Goal: Information Seeking & Learning: Learn about a topic

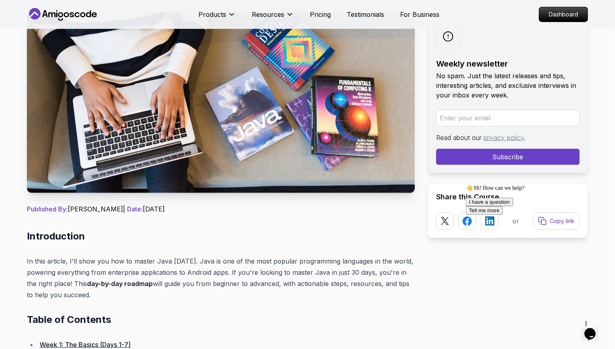
scroll to position [83, 0]
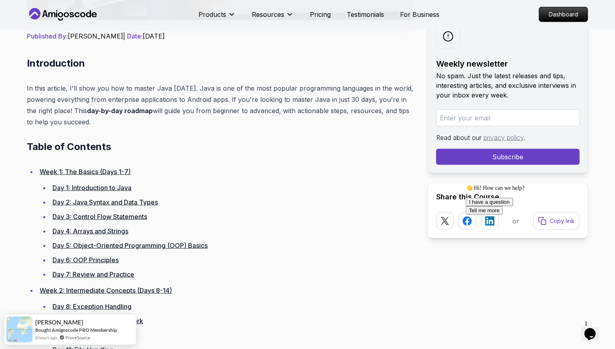
scroll to position [309, 0]
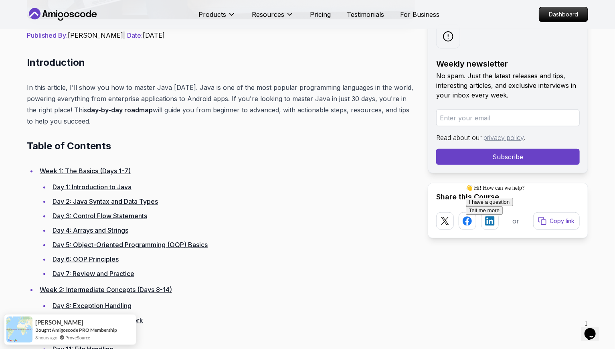
click at [347, 241] on li "Day 5: Object-Oriented Programming (OOP) Basics" at bounding box center [232, 244] width 365 height 11
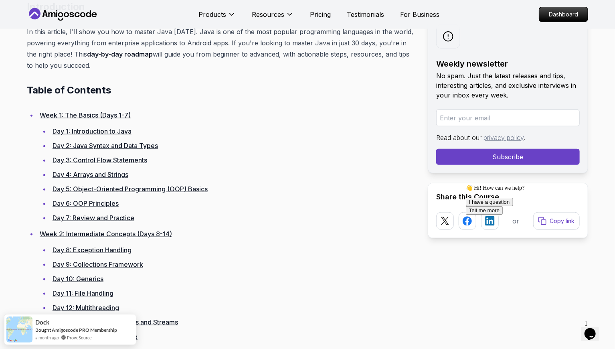
scroll to position [268, 0]
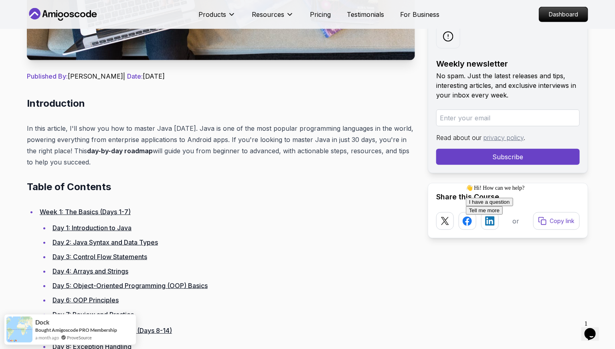
click at [104, 212] on link "Week 1: The Basics (Days 1-7)" at bounding box center [85, 212] width 91 height 8
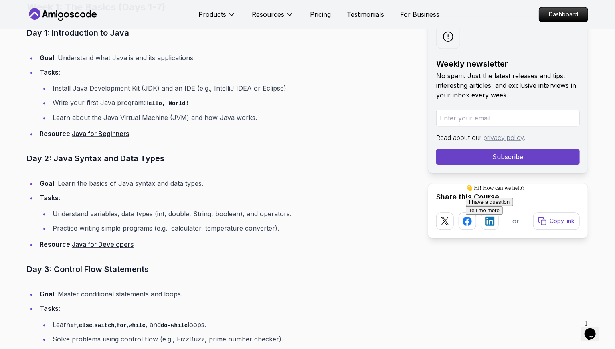
scroll to position [899, 0]
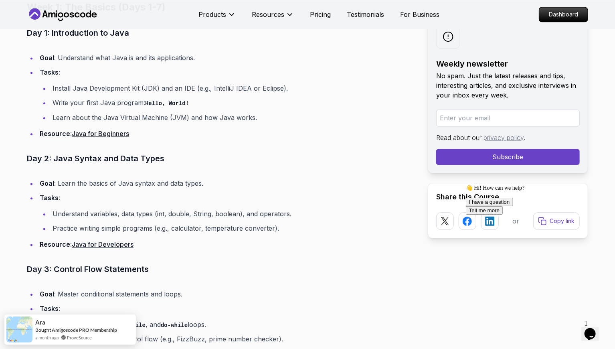
click at [86, 99] on li "Write your first Java program: Hello, World!" at bounding box center [232, 103] width 365 height 12
click at [85, 132] on link "Java for Beginners" at bounding box center [100, 134] width 57 height 8
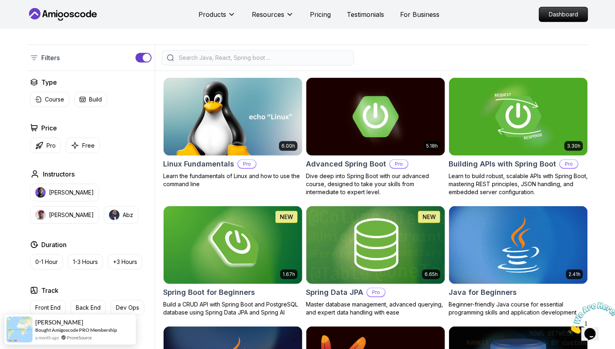
scroll to position [224, 0]
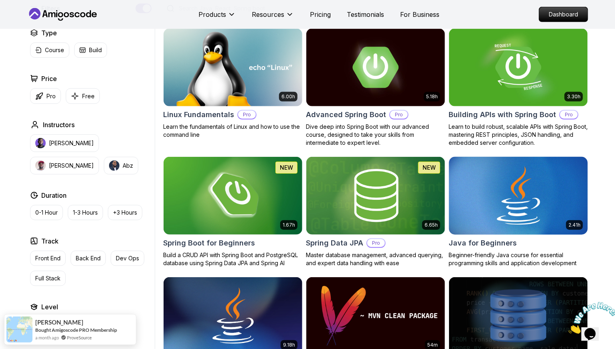
click at [536, 205] on img at bounding box center [519, 195] width 146 height 81
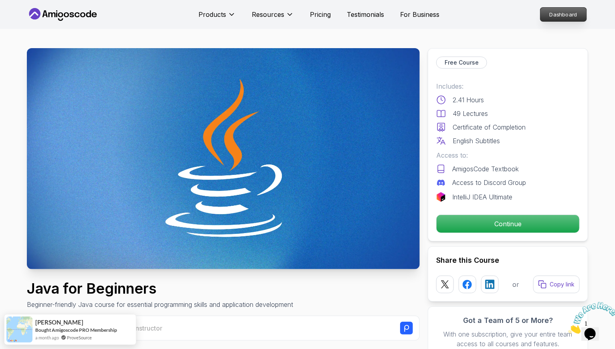
click at [576, 14] on p "Dashboard" at bounding box center [564, 15] width 46 height 14
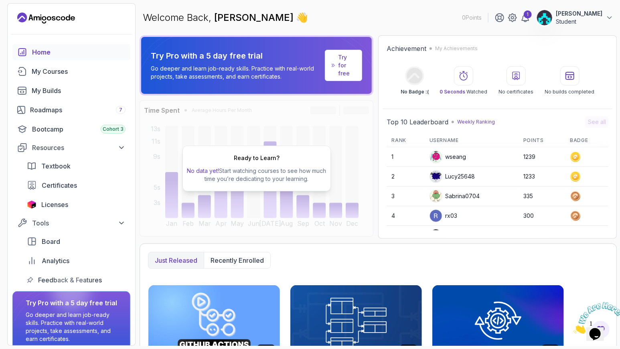
click at [355, 26] on div "Welcome Back, [PERSON_NAME] 👋 0 Points 1 [PERSON_NAME]" at bounding box center [378, 17] width 477 height 29
click at [532, 16] on div "1" at bounding box center [528, 14] width 8 height 8
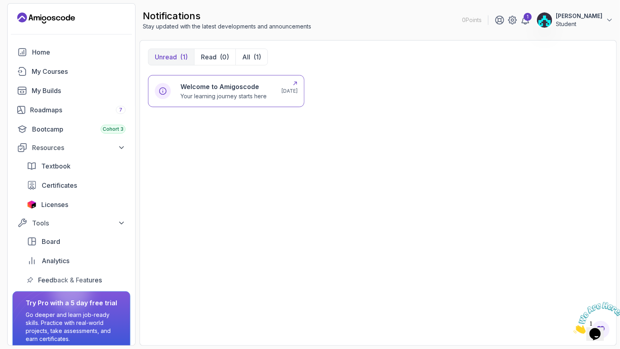
click at [226, 92] on p "Your learning journey starts here" at bounding box center [224, 96] width 86 height 8
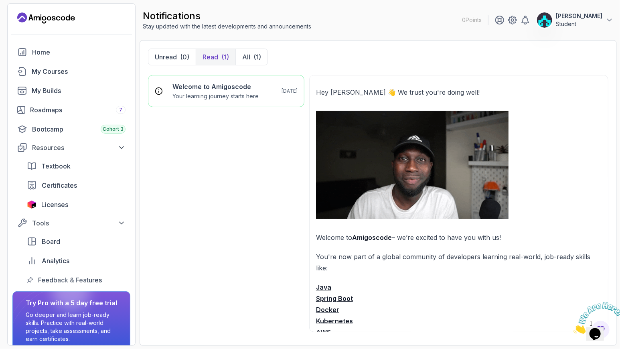
click at [375, 158] on img at bounding box center [412, 165] width 193 height 108
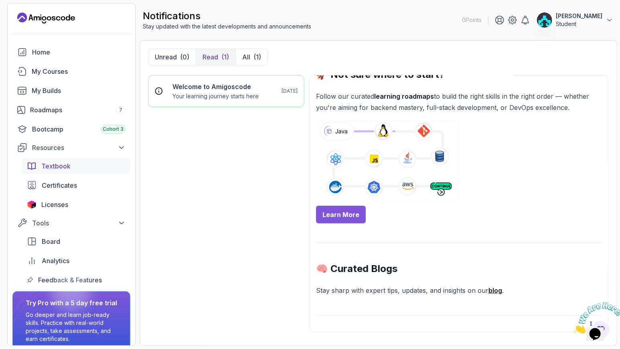
scroll to position [315, 0]
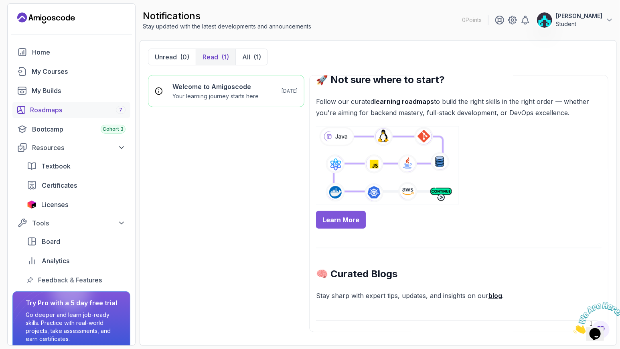
click at [42, 108] on div "Roadmaps 7" at bounding box center [77, 110] width 95 height 10
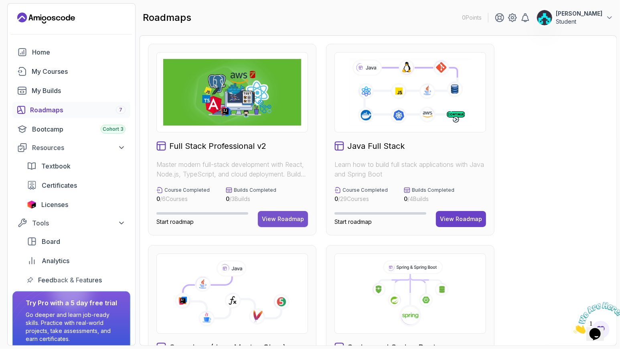
click at [276, 217] on div "View Roadmap" at bounding box center [283, 219] width 42 height 8
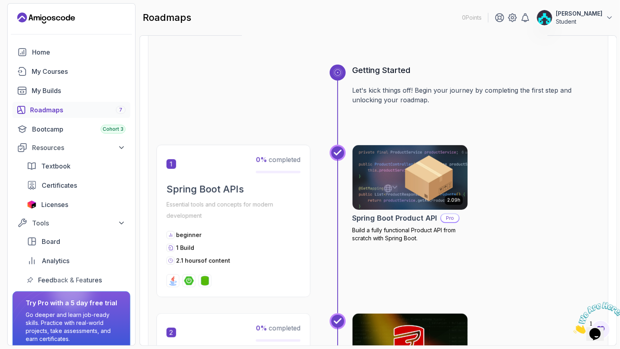
scroll to position [87, 0]
